Goal: Browse casually

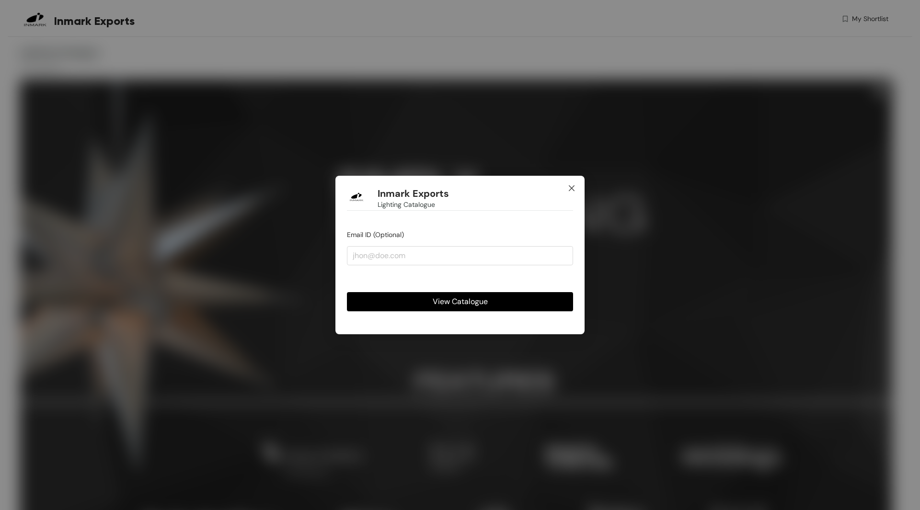
click at [572, 189] on icon "close" at bounding box center [572, 188] width 6 height 6
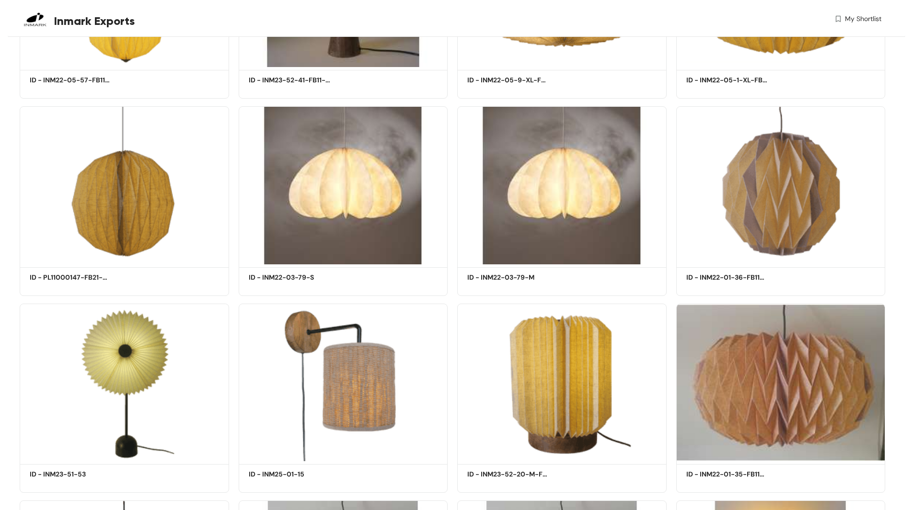
scroll to position [9440, 0]
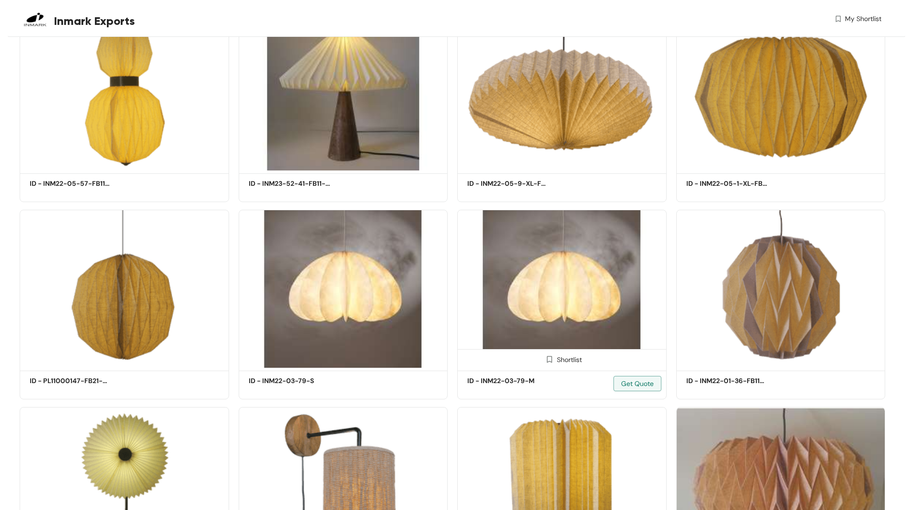
click at [549, 308] on img at bounding box center [561, 289] width 209 height 158
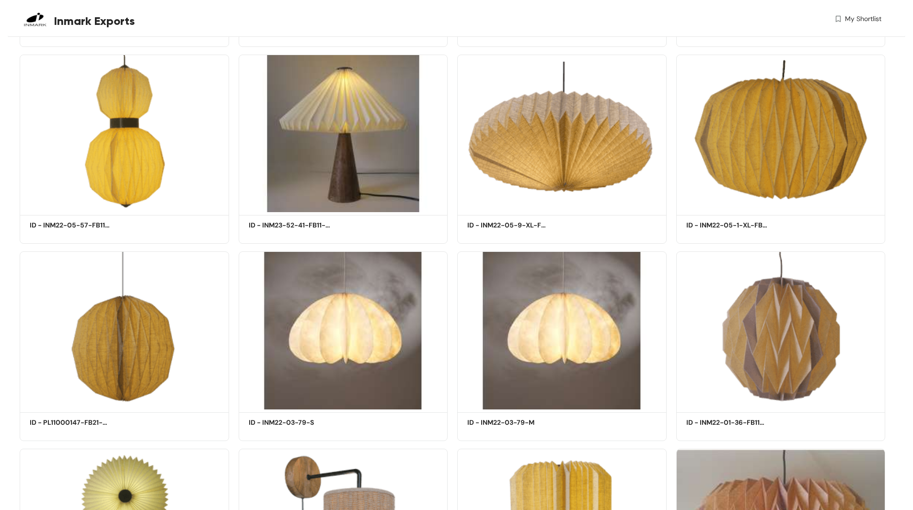
scroll to position [9307, 0]
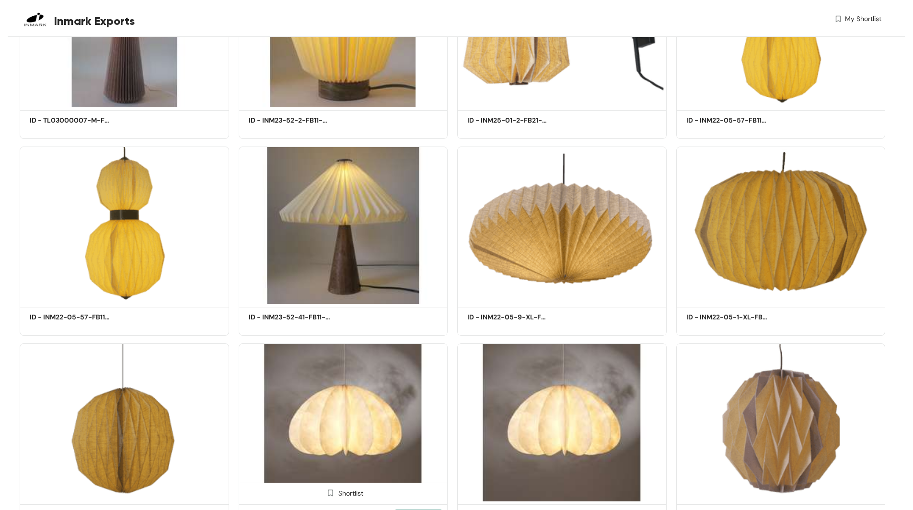
click at [365, 413] on img at bounding box center [343, 423] width 209 height 158
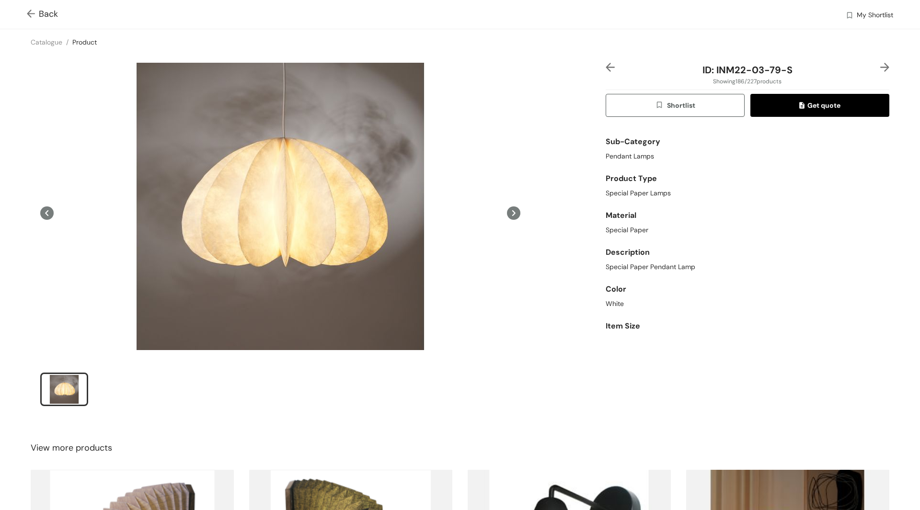
scroll to position [39, 0]
